Goal: Information Seeking & Learning: Learn about a topic

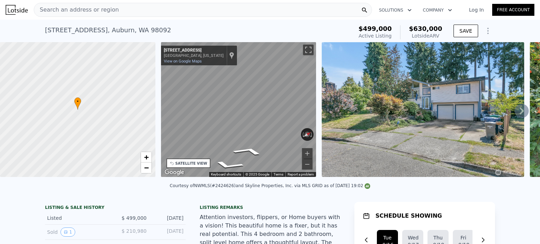
click at [57, 8] on span "Search an address or region" at bounding box center [76, 10] width 85 height 8
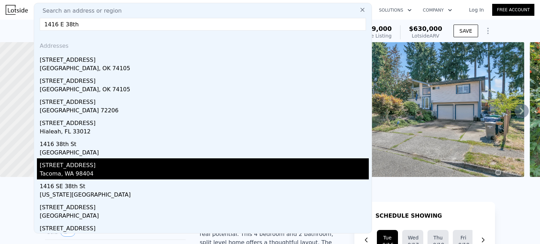
type input "1416 E 38th"
click at [93, 165] on div "[STREET_ADDRESS]" at bounding box center [204, 163] width 329 height 11
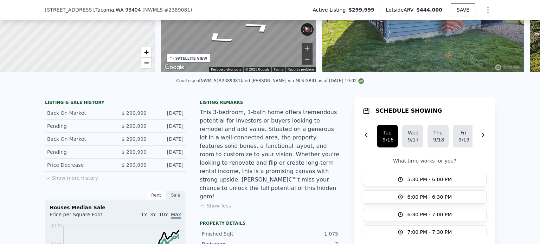
scroll to position [138, 0]
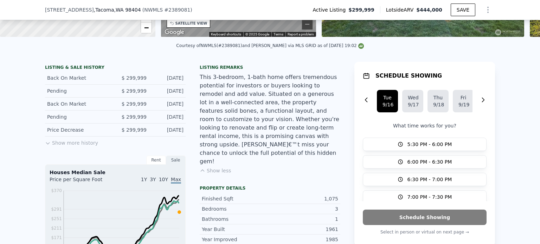
click at [221, 167] on button "Show less" at bounding box center [215, 170] width 31 height 7
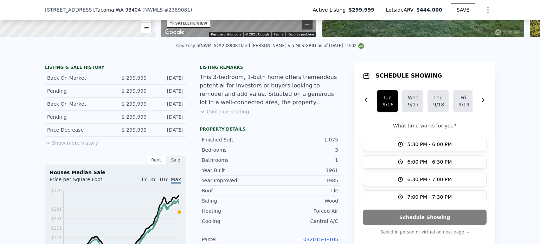
click at [223, 115] on button "Continue reading" at bounding box center [225, 111] width 50 height 7
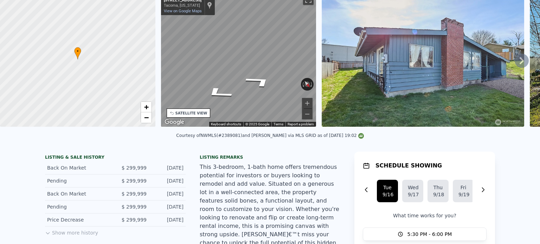
scroll to position [2, 0]
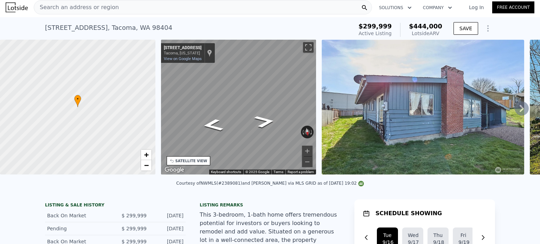
click at [195, 160] on div "SATELLITE VIEW" at bounding box center [191, 160] width 32 height 5
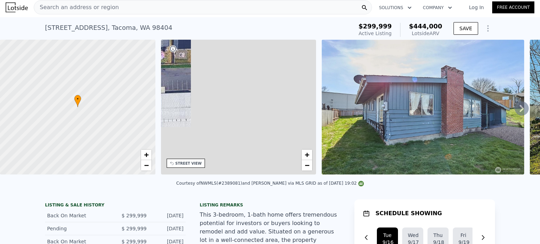
click at [190, 164] on div "STREET VIEW" at bounding box center [188, 163] width 26 height 5
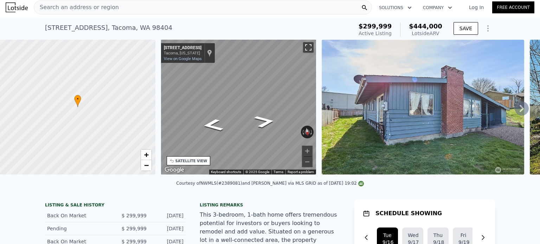
click at [311, 44] on button "Toggle fullscreen view" at bounding box center [308, 47] width 11 height 11
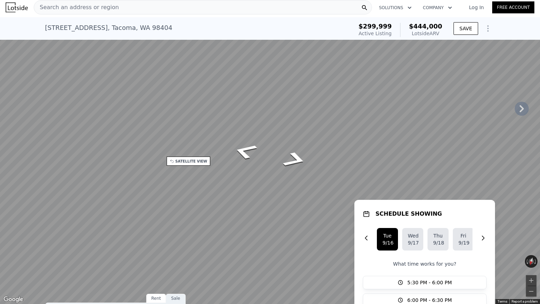
click at [294, 156] on div "Map" at bounding box center [270, 152] width 540 height 304
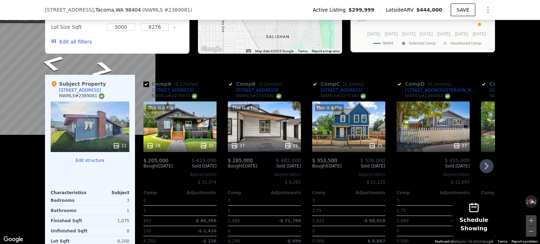
scroll to position [811, 0]
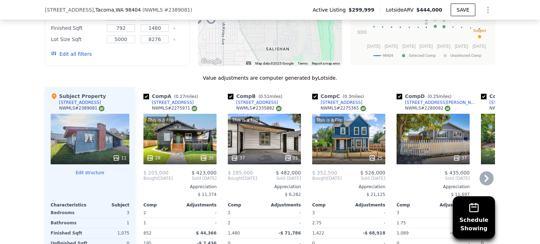
click at [457, 128] on div "37" at bounding box center [432, 139] width 73 height 51
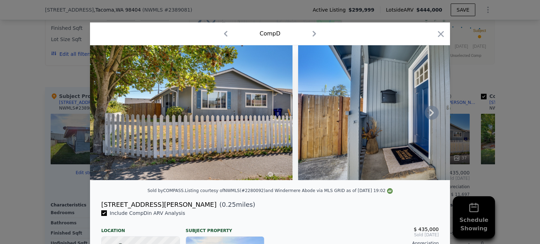
click at [429, 112] on icon at bounding box center [432, 113] width 14 height 14
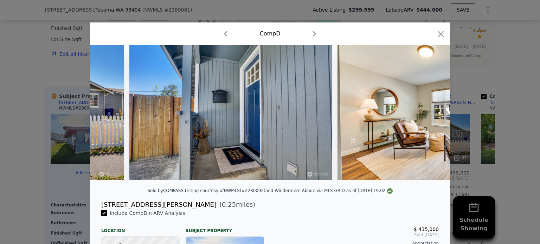
click at [429, 112] on img at bounding box center [438, 112] width 202 height 135
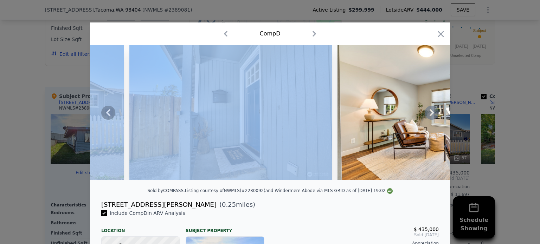
click at [429, 112] on icon at bounding box center [432, 113] width 14 height 14
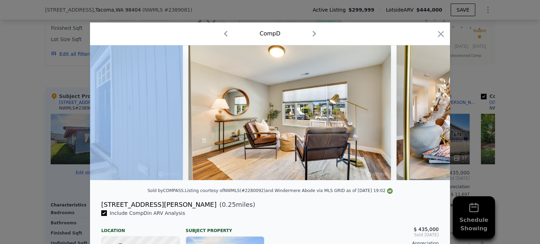
click at [429, 112] on img at bounding box center [497, 112] width 202 height 135
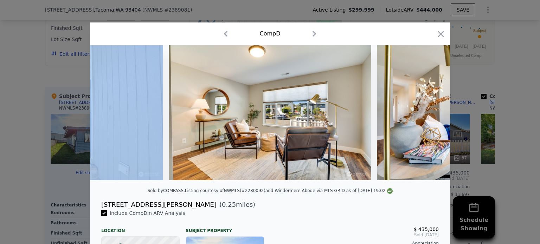
click at [429, 112] on div at bounding box center [270, 112] width 360 height 135
click at [429, 112] on icon at bounding box center [432, 113] width 14 height 14
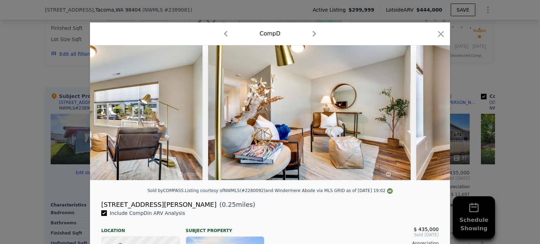
click at [429, 112] on img at bounding box center [517, 112] width 202 height 135
click at [429, 112] on icon at bounding box center [432, 113] width 14 height 14
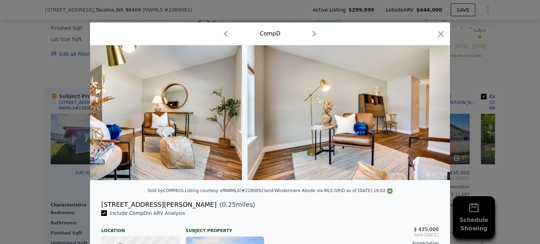
click at [429, 112] on img at bounding box center [348, 112] width 202 height 135
click at [429, 112] on icon at bounding box center [432, 113] width 14 height 14
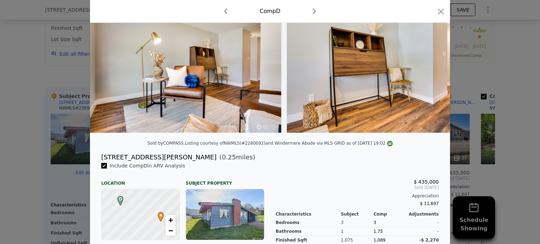
scroll to position [141, 0]
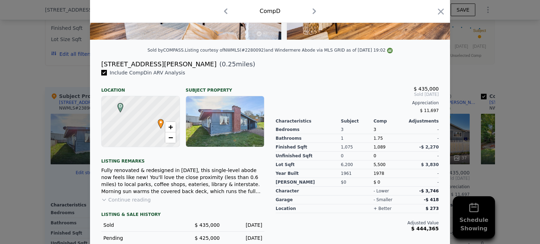
click at [69, 128] on div at bounding box center [270, 122] width 540 height 244
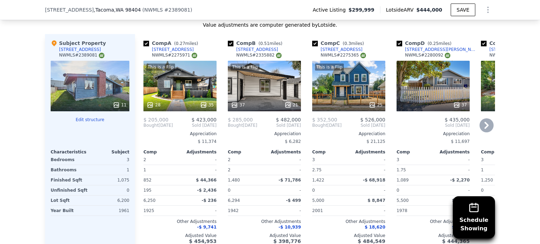
scroll to position [881, 0]
